Goal: Information Seeking & Learning: Learn about a topic

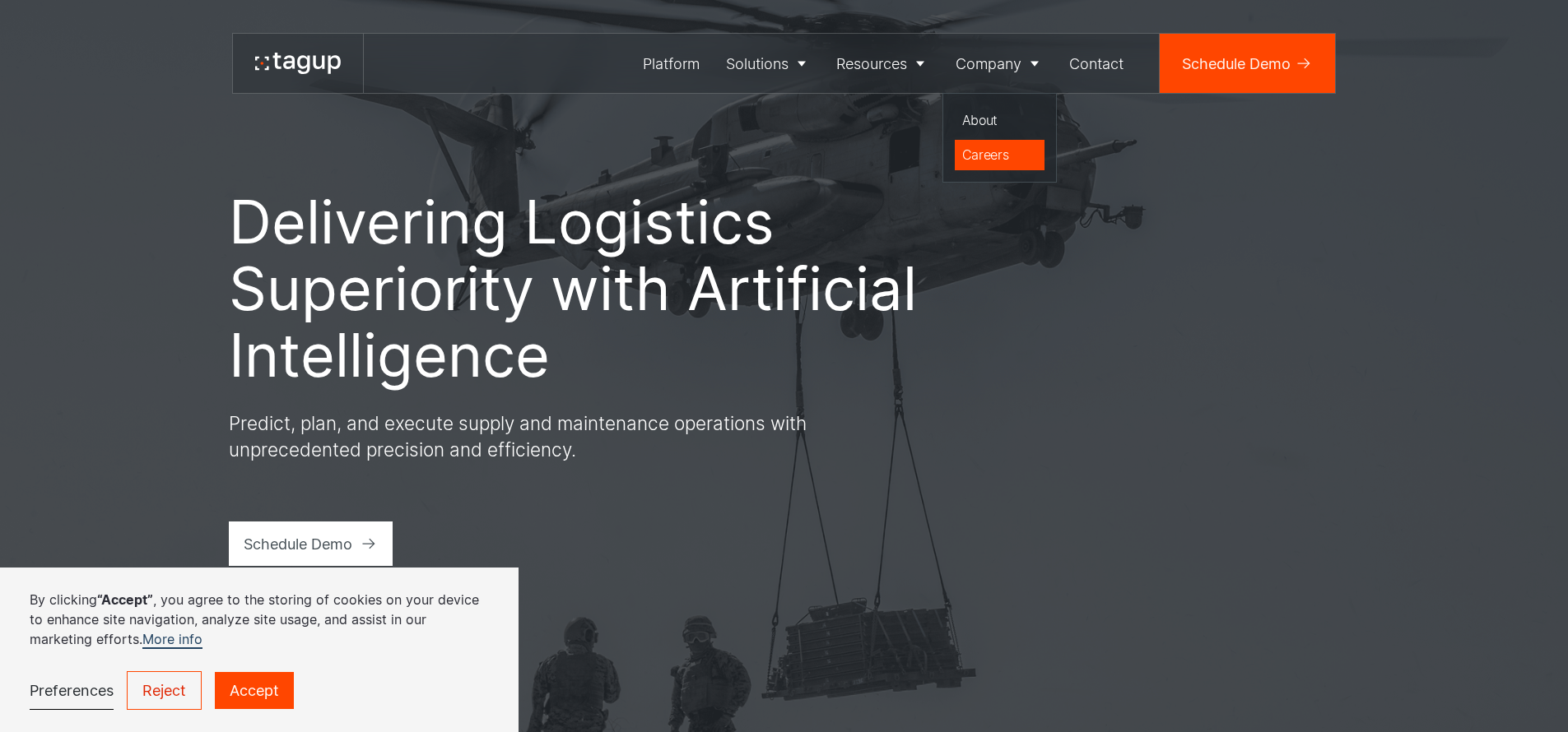
click at [988, 147] on div "Careers" at bounding box center [1000, 154] width 76 height 19
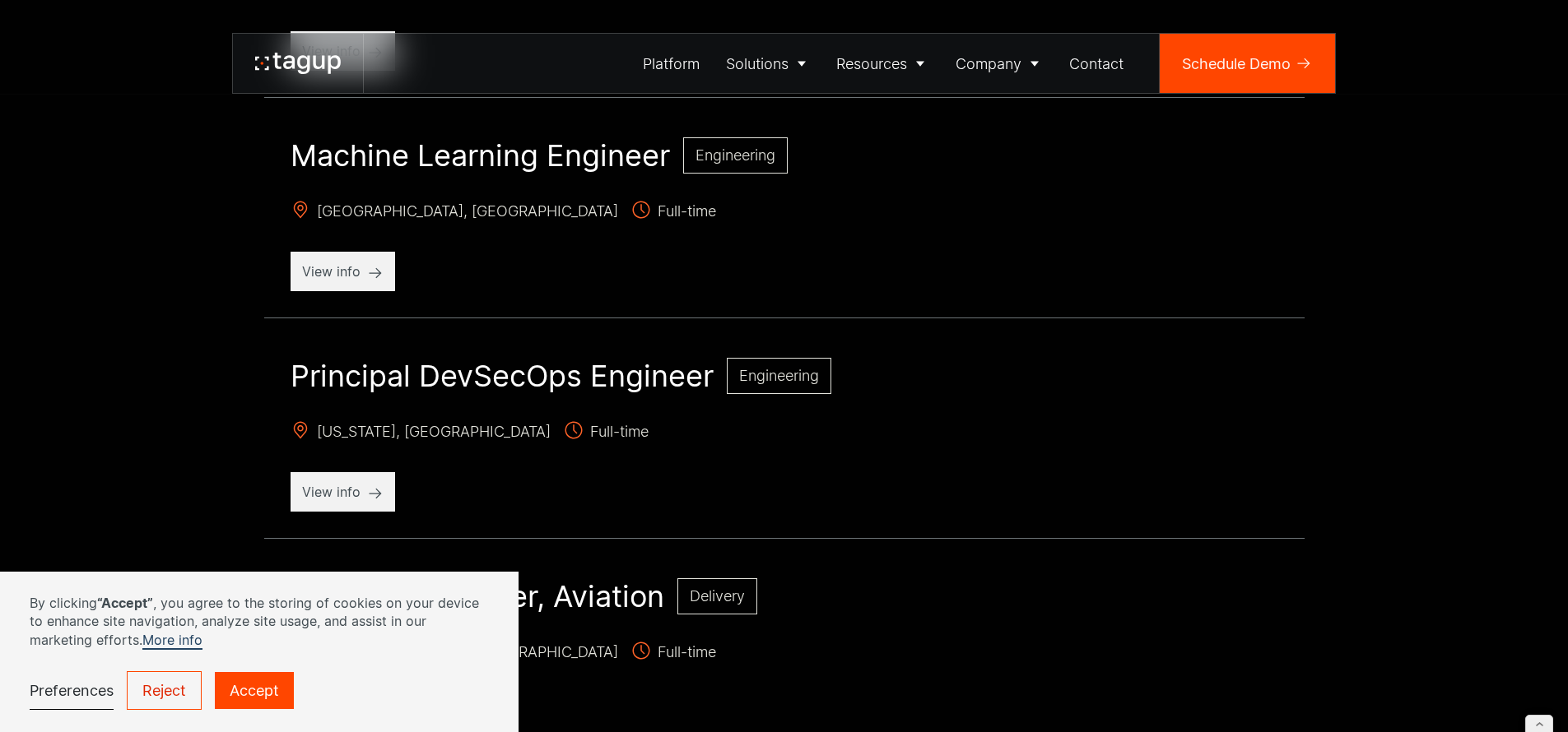
scroll to position [1487, 0]
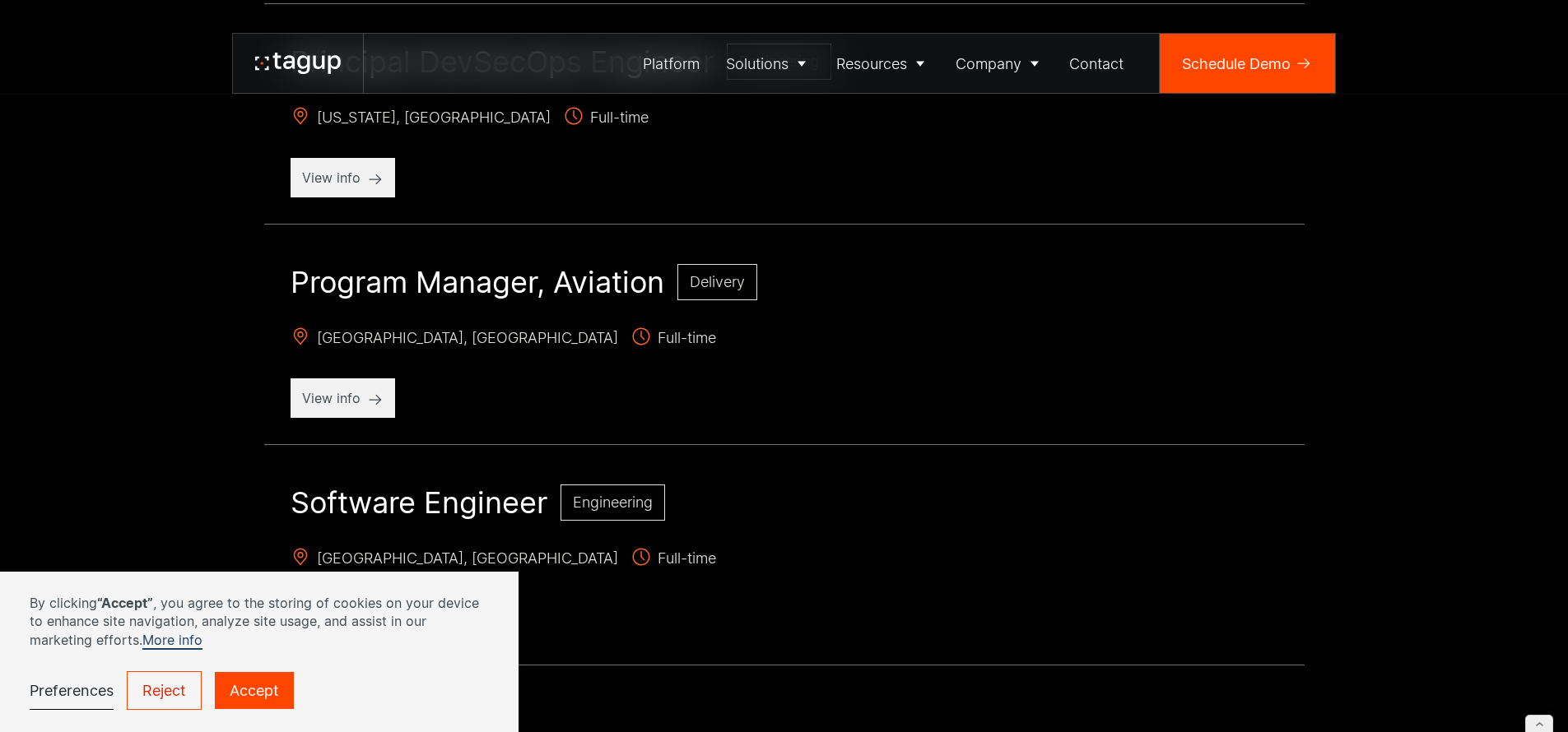
click at [618, 286] on h2 "Program Manager, Aviation" at bounding box center [477, 282] width 374 height 36
